Goal: Task Accomplishment & Management: Use online tool/utility

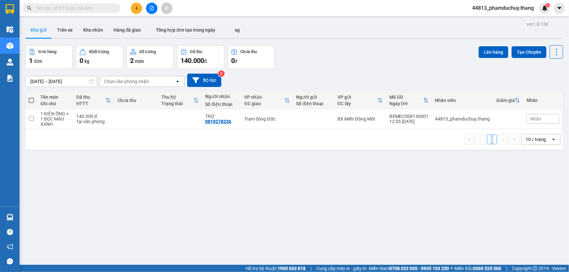
scroll to position [30, 0]
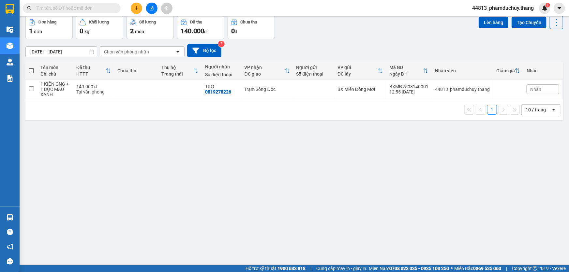
drag, startPoint x: 445, startPoint y: 197, endPoint x: 448, endPoint y: 173, distance: 23.9
click at [446, 197] on div "ver 1.8.138 Kho gửi Trên xe Kho nhận Hàng đã giao Tổng hợp đơn tạo trong ngày s…" at bounding box center [294, 126] width 543 height 272
click at [30, 88] on input "checkbox" at bounding box center [31, 88] width 5 height 5
checkbox input "true"
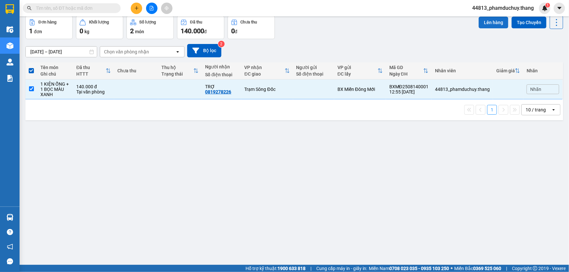
click at [483, 19] on button "Lên hàng" at bounding box center [494, 23] width 30 height 12
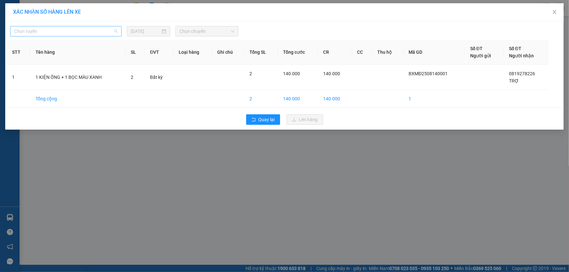
click at [96, 31] on span "Chọn tuyến" at bounding box center [66, 31] width 104 height 10
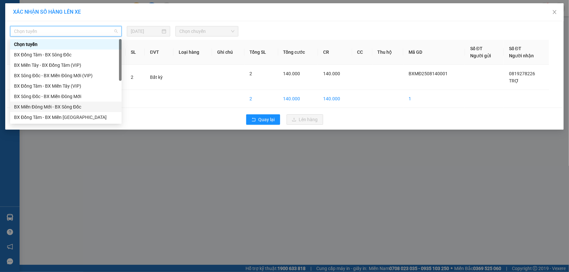
click at [62, 104] on div "BX Miền Đông Mới - BX Sông Đốc" at bounding box center [66, 106] width 104 height 7
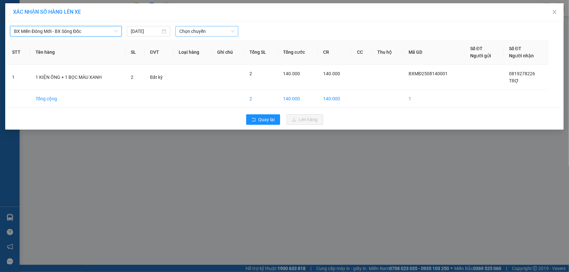
click at [203, 29] on span "Chọn chuyến" at bounding box center [206, 31] width 55 height 10
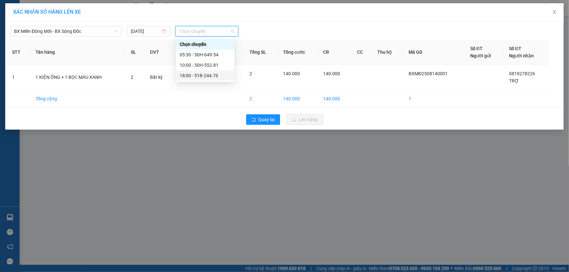
click at [208, 72] on div "18:00 - 51B-244.76" at bounding box center [205, 75] width 51 height 7
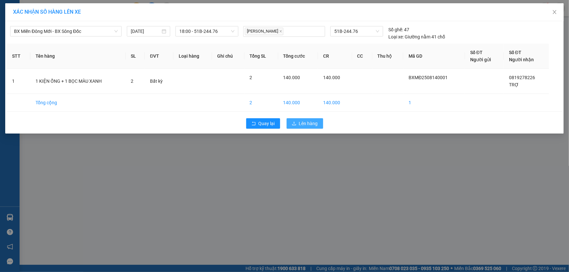
click at [304, 124] on span "Lên hàng" at bounding box center [308, 123] width 19 height 7
